Goal: Task Accomplishment & Management: Manage account settings

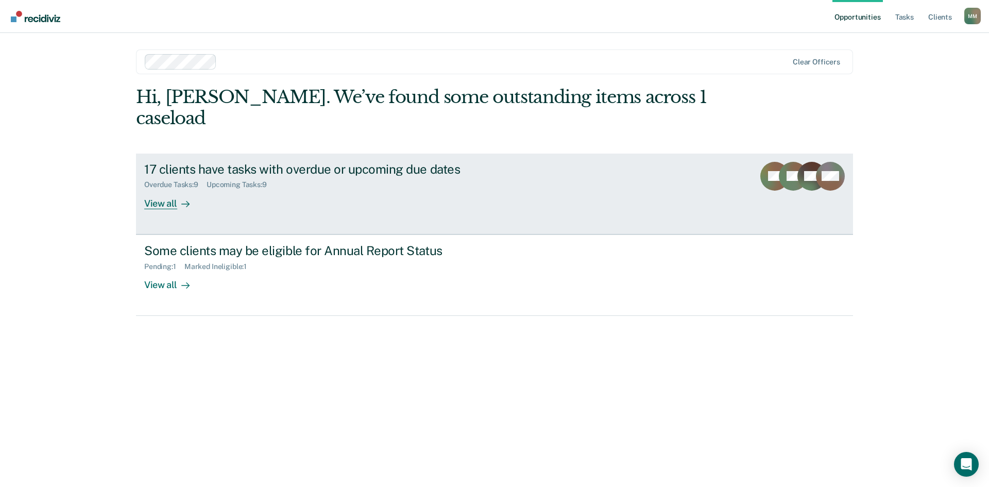
click at [731, 154] on link "17 clients have tasks with overdue or upcoming due dates Overdue Tasks : 9 Upco…" at bounding box center [494, 194] width 717 height 81
